Goal: Task Accomplishment & Management: Manage account settings

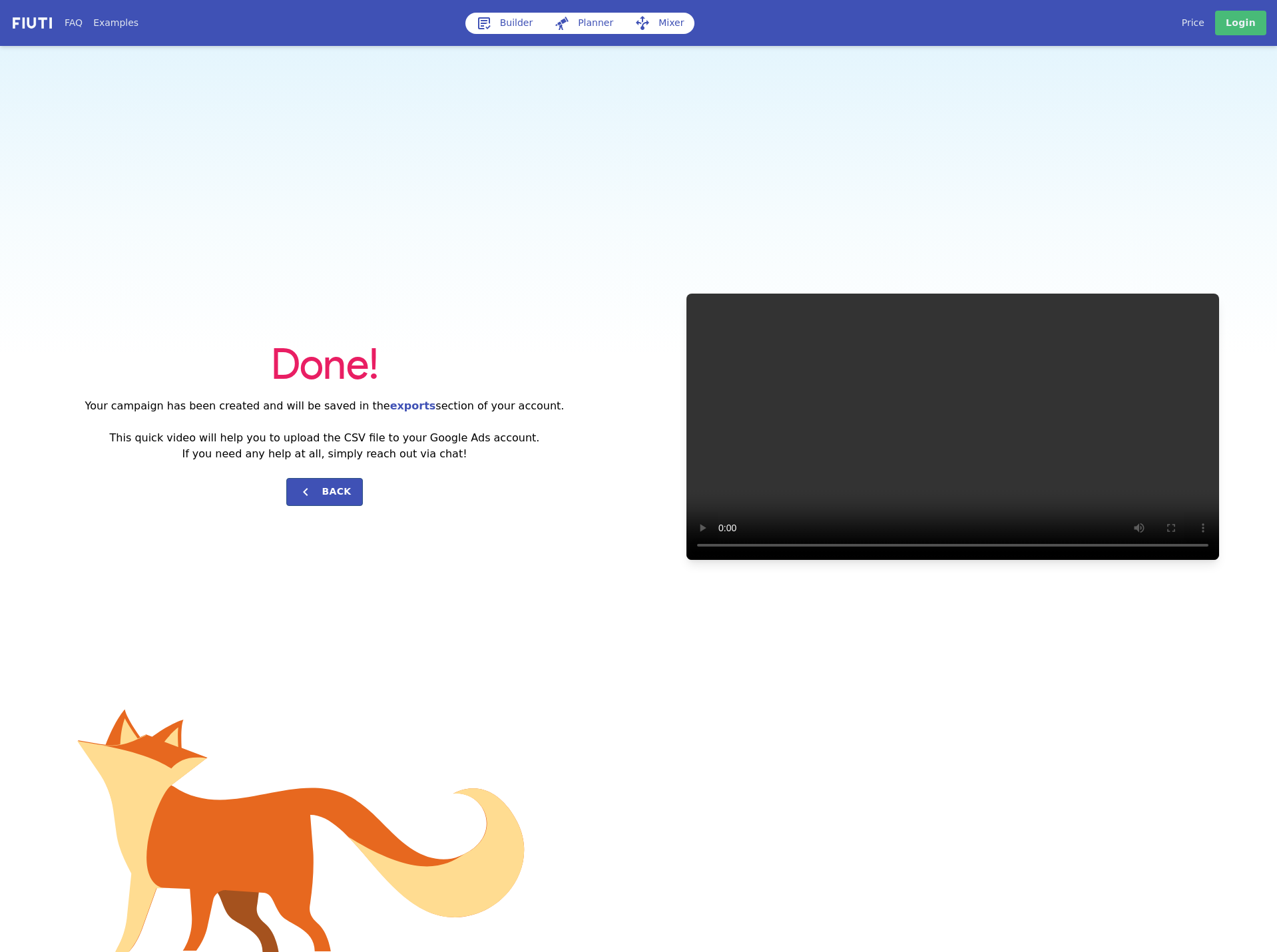
click at [42, 26] on img at bounding box center [32, 22] width 43 height 15
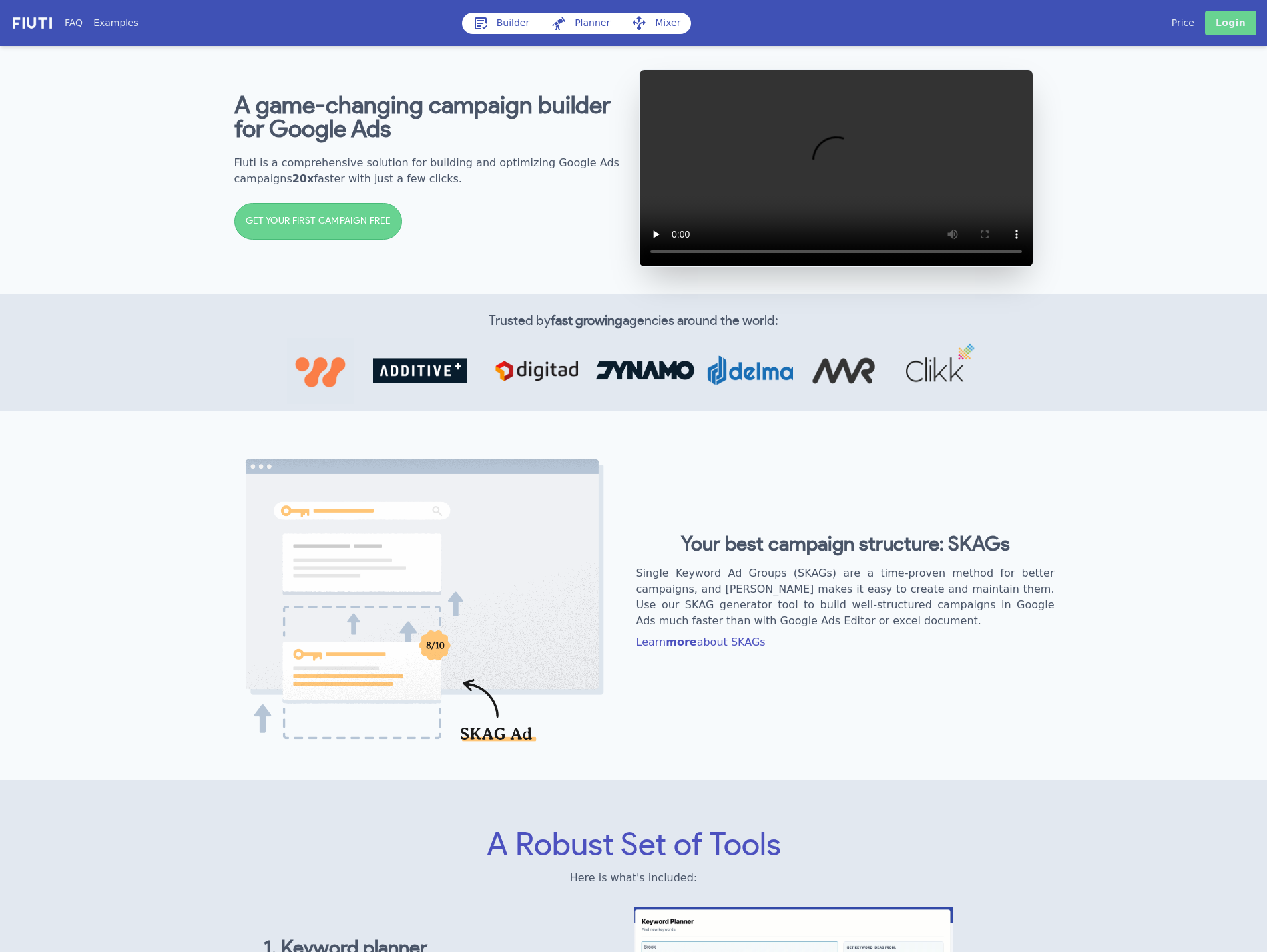
click at [1253, 29] on link "Login" at bounding box center [1230, 23] width 51 height 24
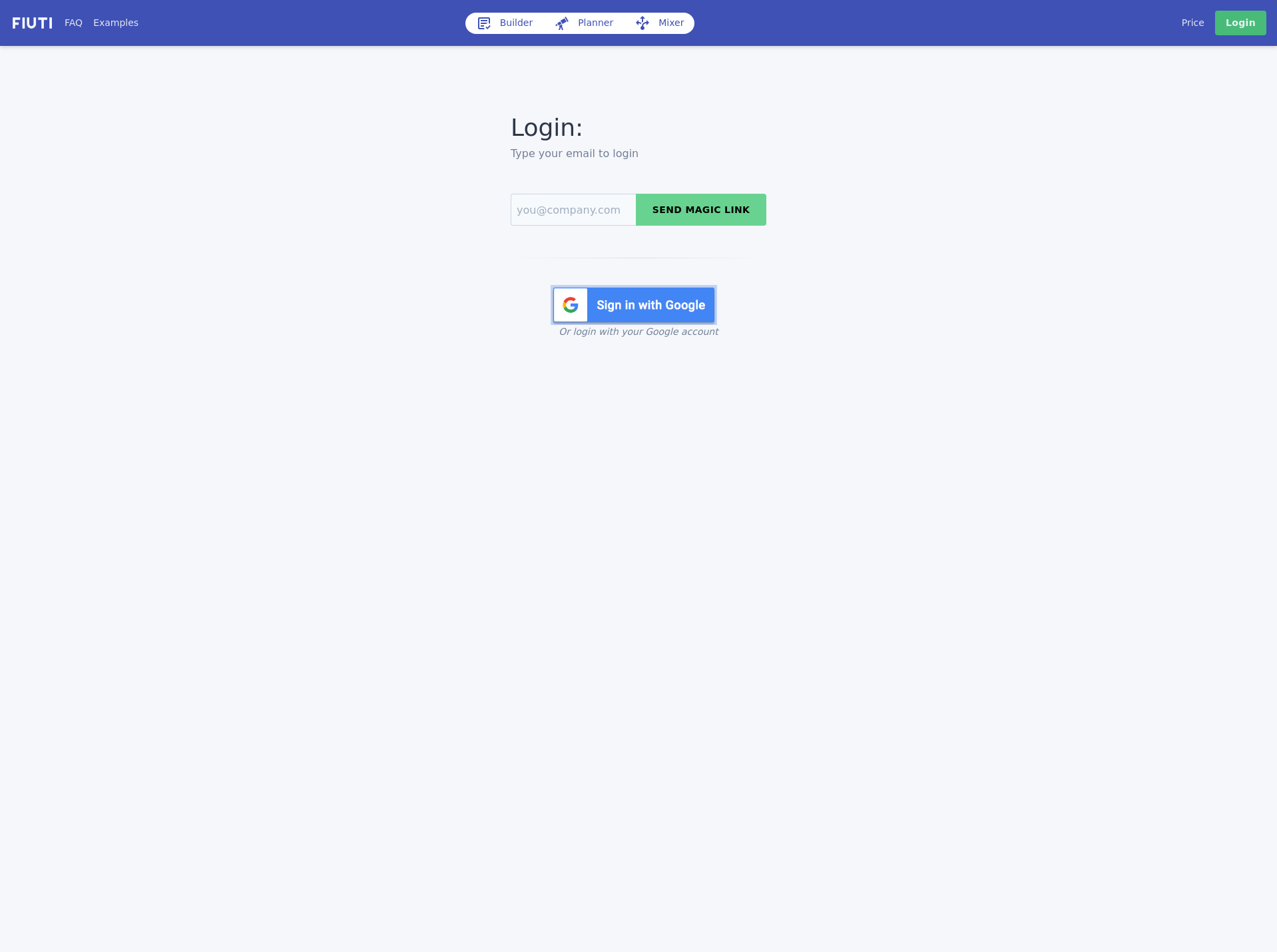
click at [596, 310] on img at bounding box center [634, 305] width 167 height 40
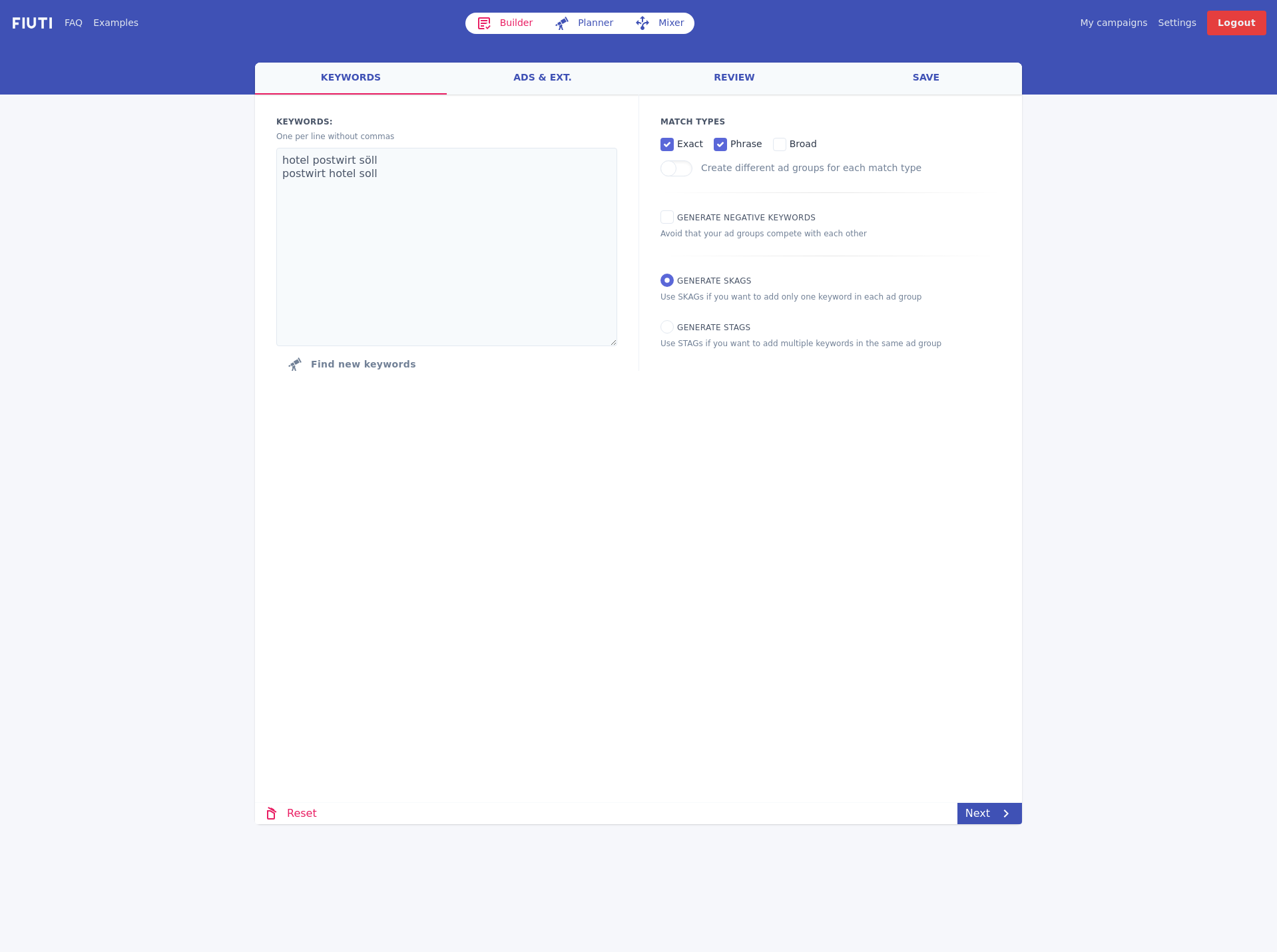
click at [1114, 24] on link "My campaigns" at bounding box center [1113, 22] width 67 height 14
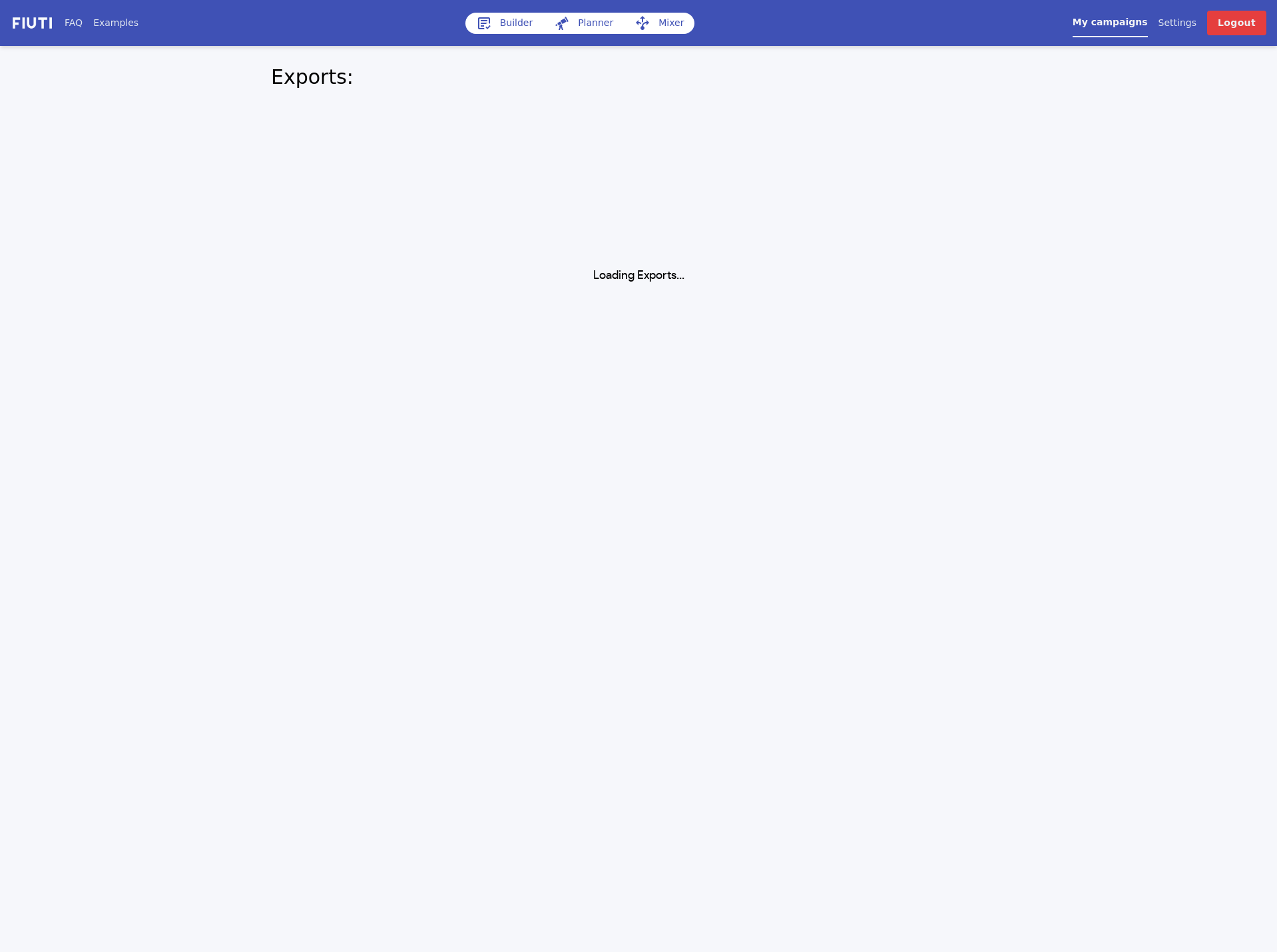
click at [46, 21] on img at bounding box center [32, 22] width 43 height 15
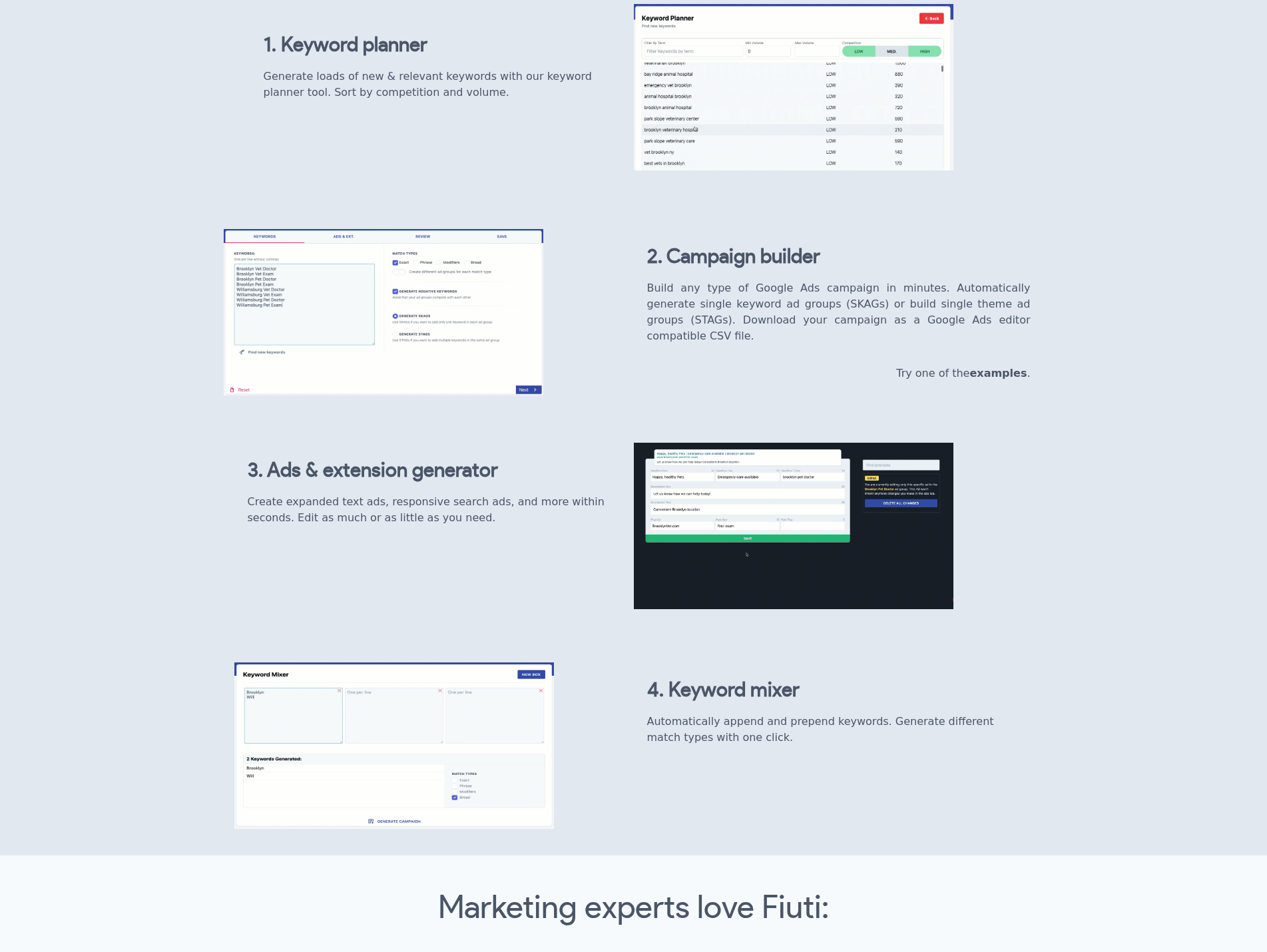
scroll to position [1557, 0]
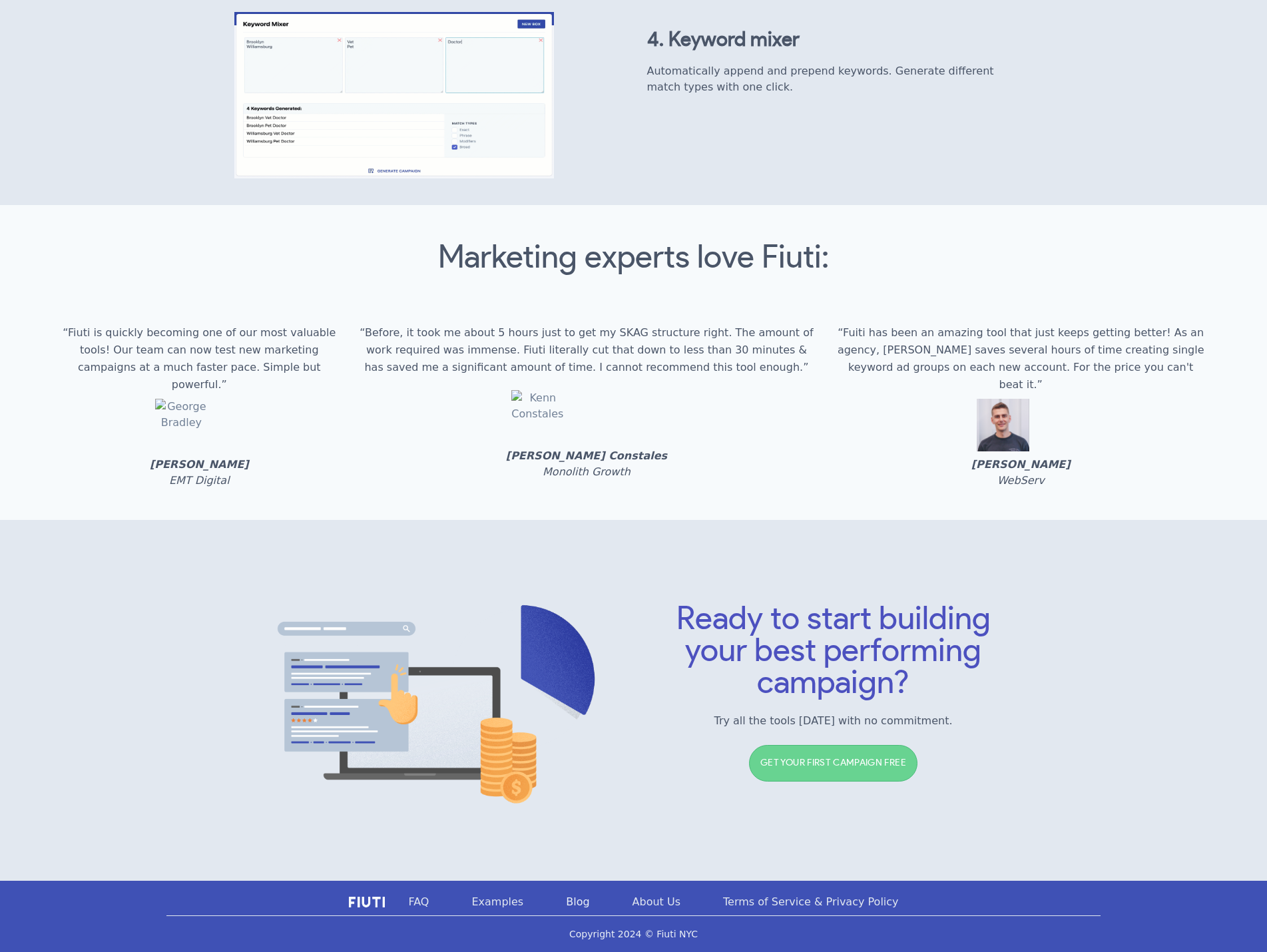
drag, startPoint x: 154, startPoint y: 140, endPoint x: 173, endPoint y: 411, distance: 271.7
